Goal: Task Accomplishment & Management: Use online tool/utility

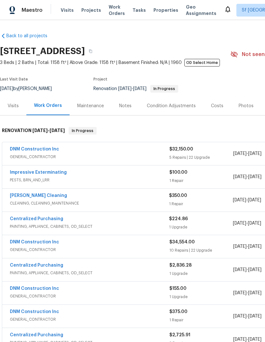
click at [66, 12] on span "Visits" at bounding box center [67, 10] width 13 height 6
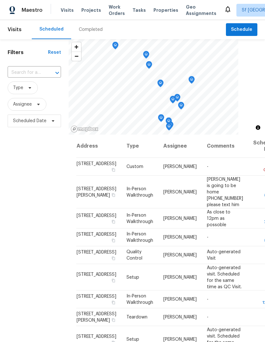
click at [81, 12] on span "Projects" at bounding box center [91, 10] width 20 height 6
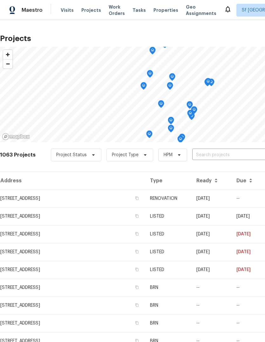
click at [214, 155] on input "text" at bounding box center [228, 155] width 73 height 10
type input "remora"
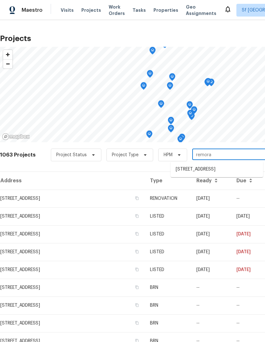
click at [228, 168] on li "[STREET_ADDRESS]" at bounding box center [217, 169] width 92 height 10
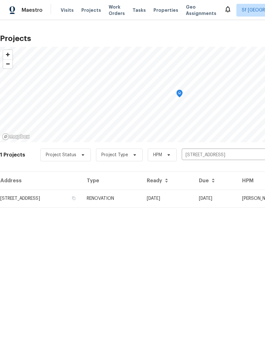
click at [32, 193] on td "[STREET_ADDRESS]" at bounding box center [41, 198] width 82 height 18
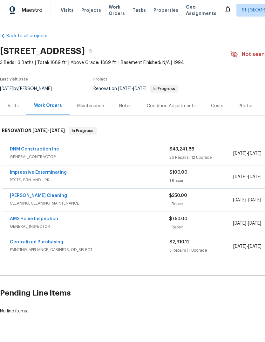
click at [21, 147] on link "DNM Construction Inc" at bounding box center [34, 149] width 49 height 4
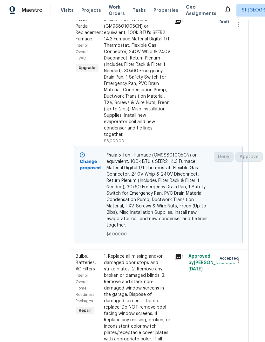
scroll to position [900, 1]
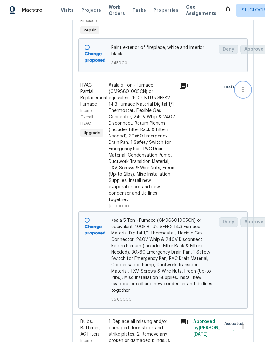
click at [246, 93] on icon "button" at bounding box center [243, 90] width 8 height 8
click at [215, 171] on div at bounding box center [132, 171] width 265 height 342
click at [173, 203] on div "#sala 5 Ton - Furnace (GM9S801005CN) or equivalent. 100k BTU's SEER2 14.3 Furna…" at bounding box center [142, 142] width 67 height 121
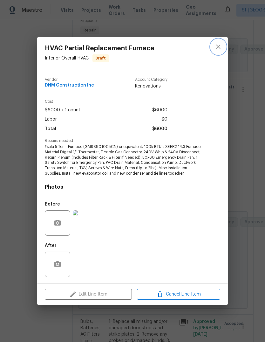
click at [216, 44] on icon "close" at bounding box center [219, 47] width 8 height 8
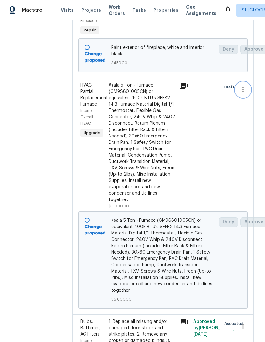
click at [243, 93] on icon "button" at bounding box center [243, 90] width 8 height 8
click at [249, 124] on li "Cancel" at bounding box center [247, 123] width 24 height 10
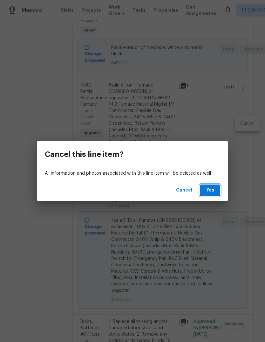
click at [212, 191] on span "Yes" at bounding box center [210, 190] width 10 height 8
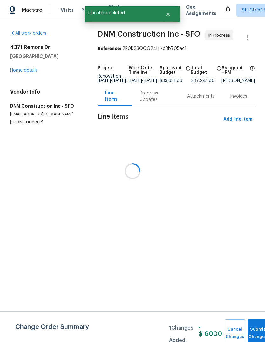
scroll to position [0, 0]
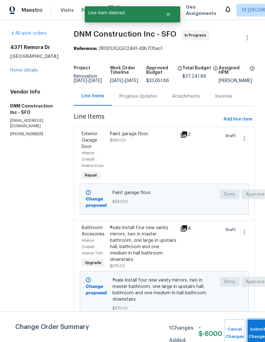
click at [255, 331] on button "Submit Changes" at bounding box center [258, 332] width 20 height 27
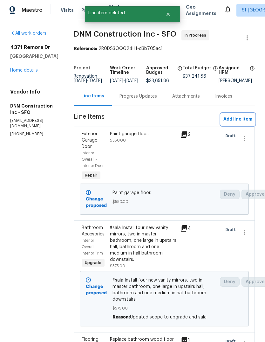
click at [235, 123] on span "Add line item" at bounding box center [237, 119] width 29 height 8
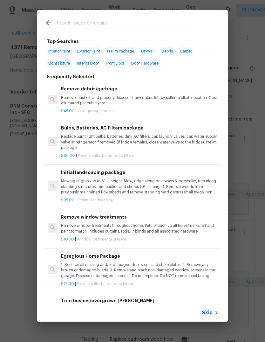
click at [66, 19] on input "text" at bounding box center [124, 24] width 135 height 10
type input "Hvac"
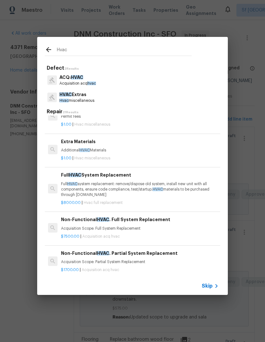
scroll to position [118, 0]
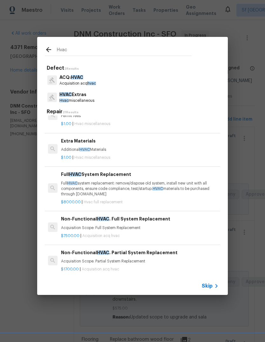
click at [67, 186] on p "Full HVAC system replacement: remove/dispose old system, install new unit with …" at bounding box center [140, 189] width 158 height 16
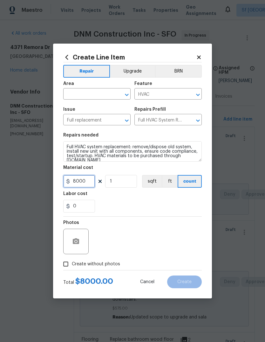
click at [74, 181] on input "8000" at bounding box center [79, 181] width 32 height 13
click at [87, 181] on input "8000" at bounding box center [79, 181] width 32 height 13
type input "11500"
click at [74, 93] on input "text" at bounding box center [88, 95] width 50 height 10
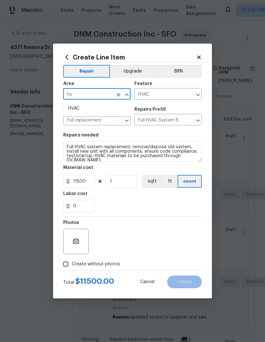
click at [70, 108] on li "HVAC" at bounding box center [96, 108] width 67 height 10
type input "HVAC"
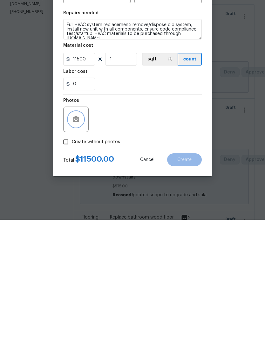
click at [74, 234] on button "button" at bounding box center [75, 241] width 15 height 15
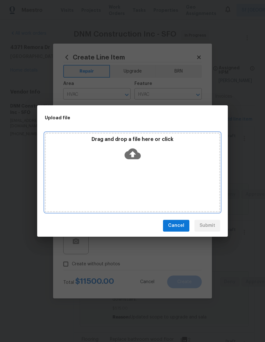
click at [139, 148] on icon at bounding box center [133, 154] width 16 height 16
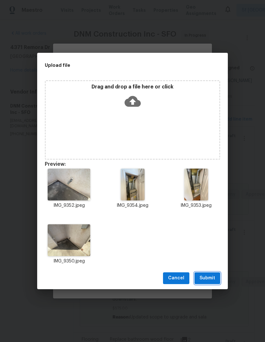
click at [214, 276] on span "Submit" at bounding box center [208, 278] width 16 height 8
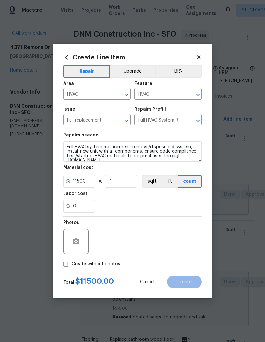
click at [134, 69] on button "Upgrade" at bounding box center [132, 71] width 45 height 13
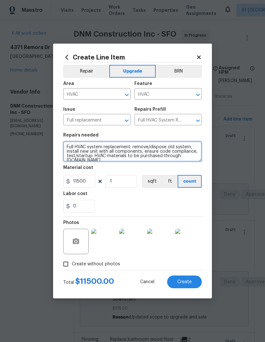
click at [67, 146] on textarea "Full HVAC system replacement: remove/dispose old system, install new unit with …" at bounding box center [132, 151] width 139 height 20
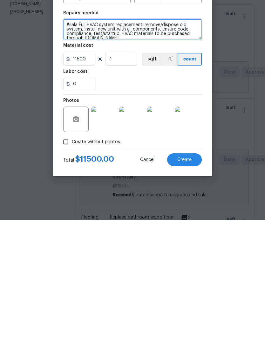
type textarea "#sala Full HVAC system replacement: remove/dispose old system, install new unit…"
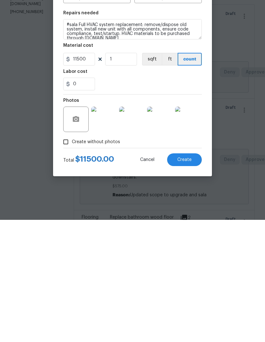
click at [191, 279] on span "Create" at bounding box center [184, 281] width 14 height 5
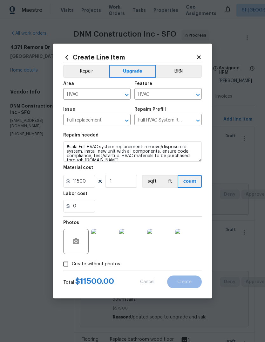
type input "0"
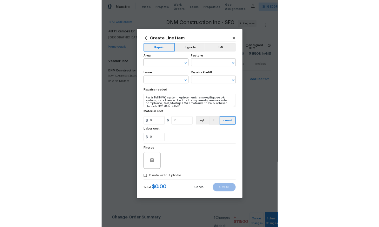
scroll to position [0, 0]
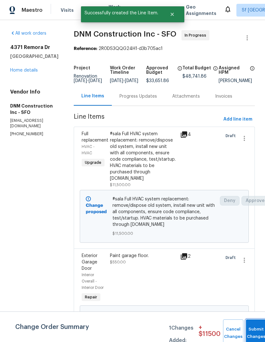
click at [253, 327] on button "Submit Changes" at bounding box center [256, 332] width 20 height 27
